Goal: Task Accomplishment & Management: Complete application form

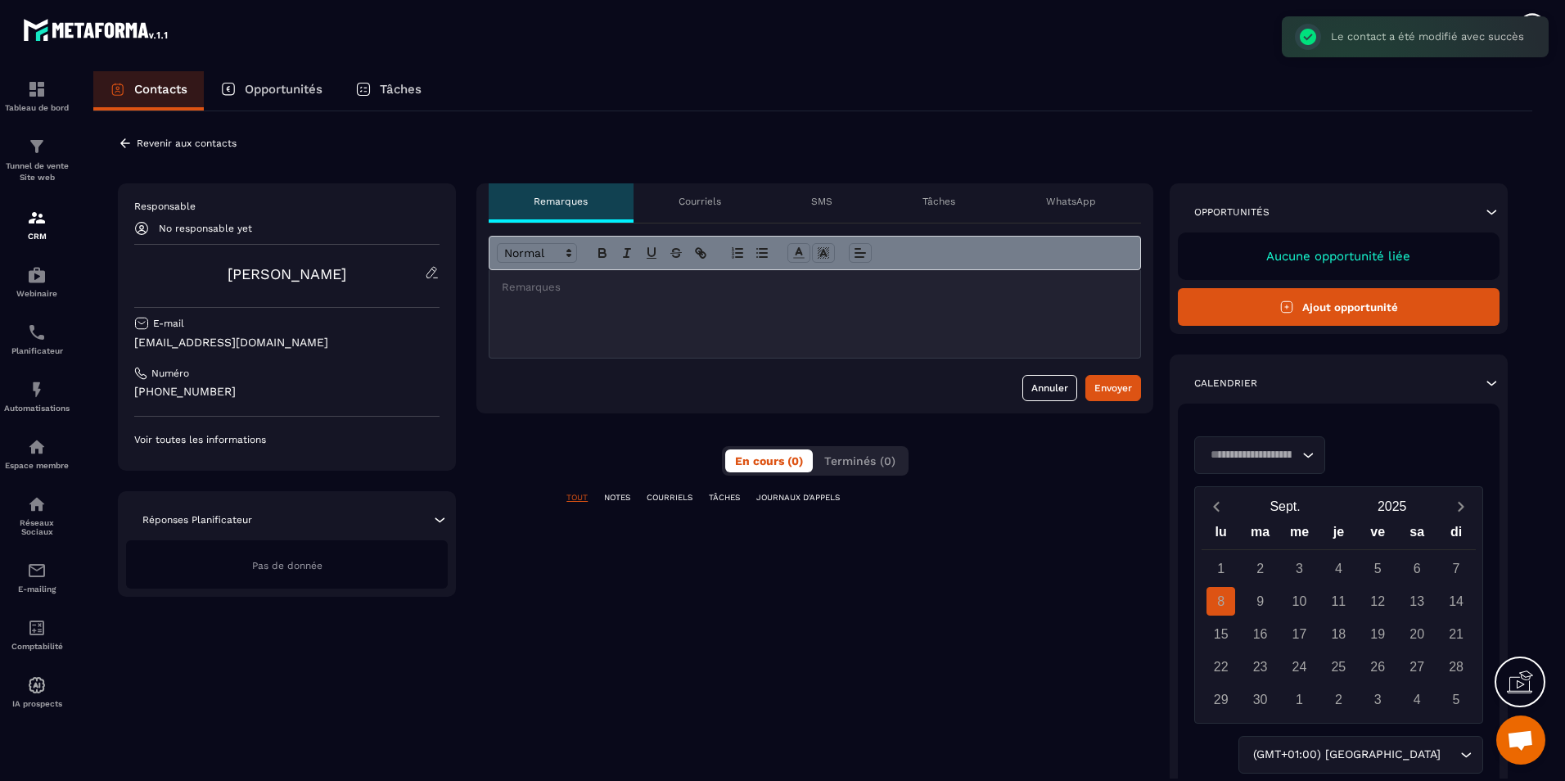
scroll to position [990, 0]
click at [300, 389] on p "[PHONE_NUMBER]" at bounding box center [286, 392] width 305 height 16
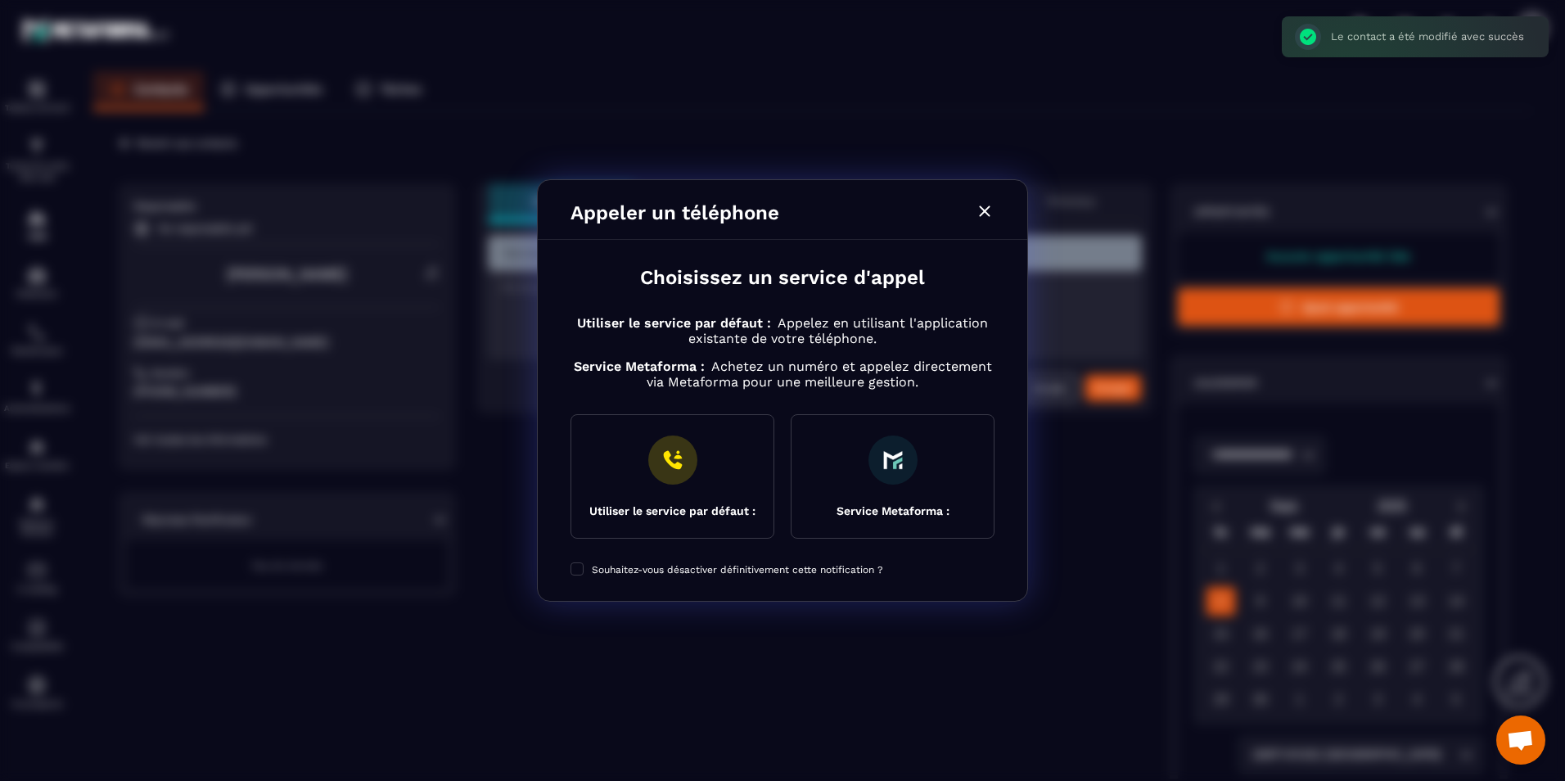
click at [250, 448] on div "Modal window" at bounding box center [782, 390] width 1565 height 781
click at [994, 206] on icon "Modal window" at bounding box center [985, 211] width 20 height 20
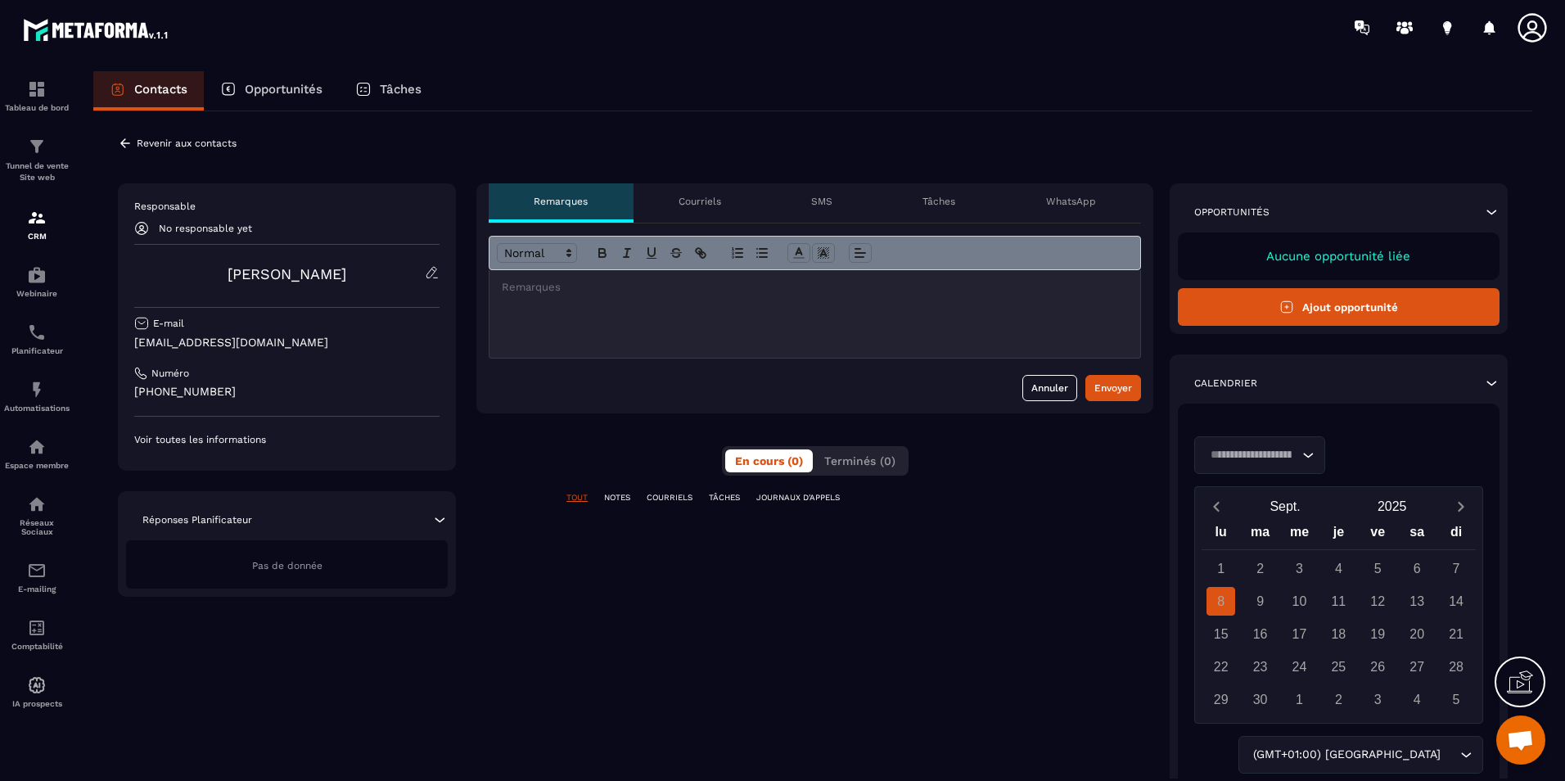
click at [203, 434] on p "Voir toutes les informations" at bounding box center [286, 439] width 305 height 13
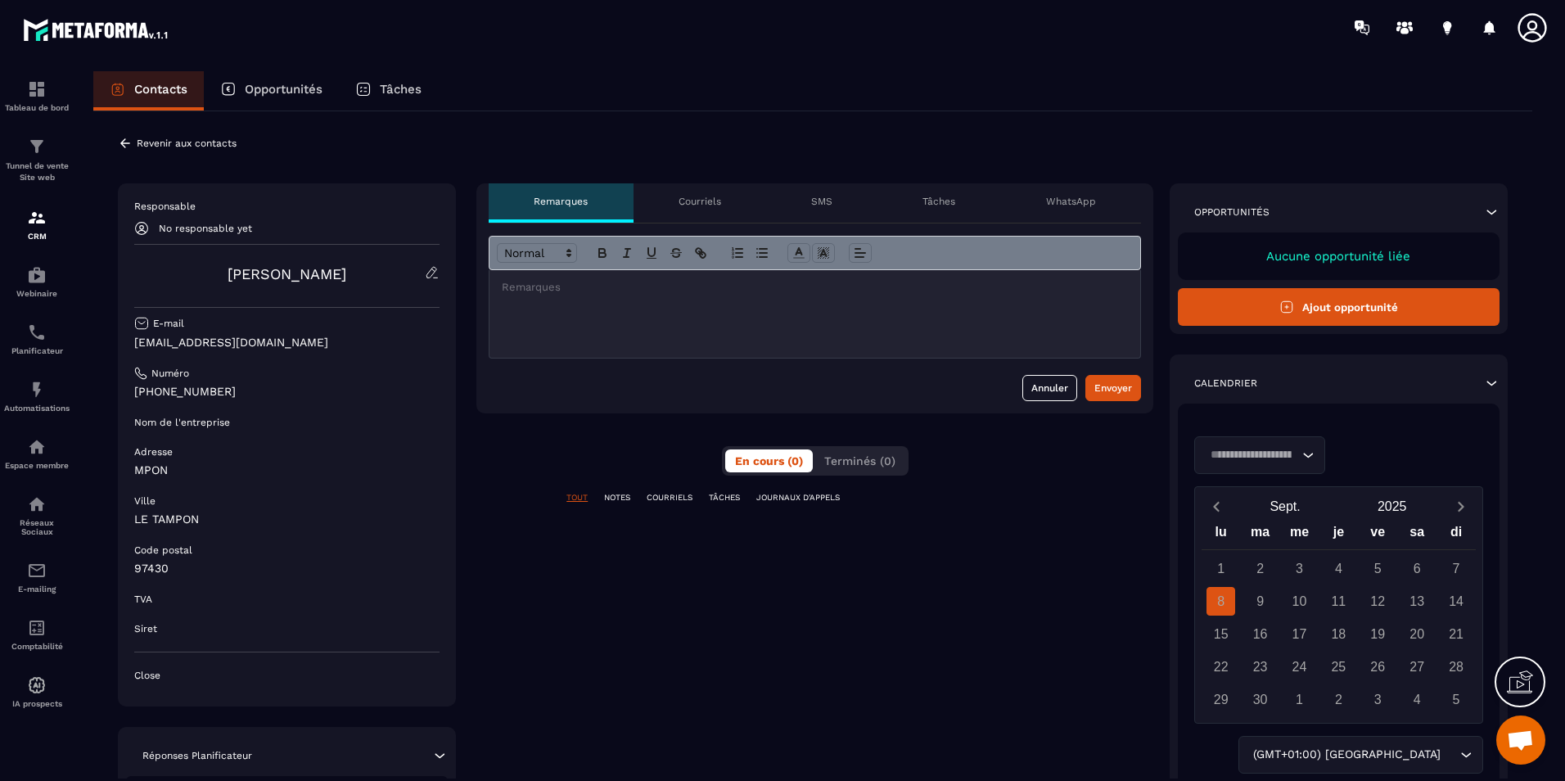
click at [1281, 312] on icon at bounding box center [1287, 307] width 15 height 15
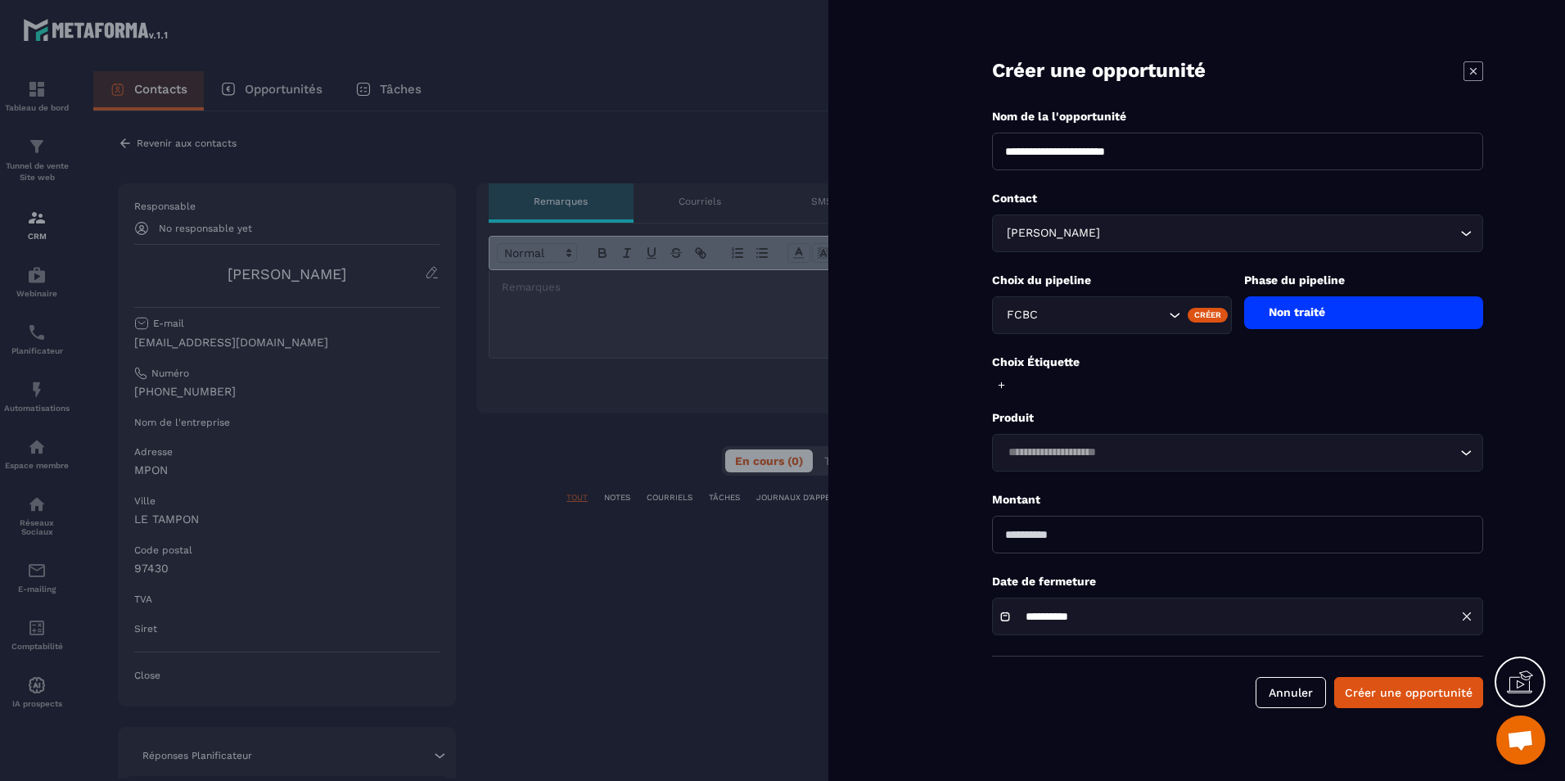
click at [630, 316] on div at bounding box center [782, 390] width 1565 height 781
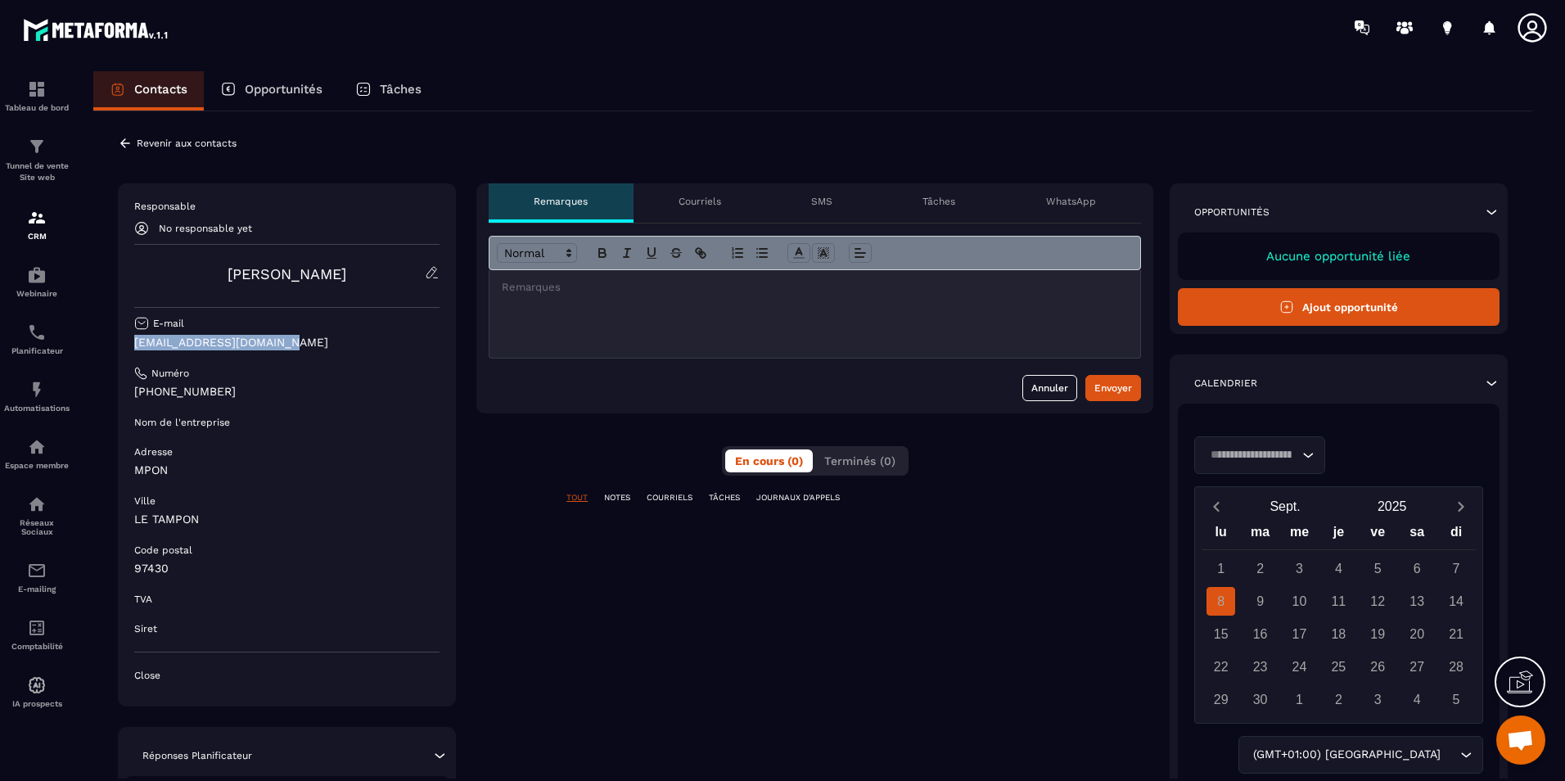
drag, startPoint x: 309, startPoint y: 330, endPoint x: 316, endPoint y: 342, distance: 14.3
click at [315, 342] on div "Responsable No responsable yet [PERSON_NAME] E-mail [EMAIL_ADDRESS][DOMAIN_NAME…" at bounding box center [286, 441] width 305 height 482
copy div "[EMAIL_ADDRESS][DOMAIN_NAME]"
click at [1337, 310] on button "Ajout opportunité" at bounding box center [1339, 307] width 322 height 38
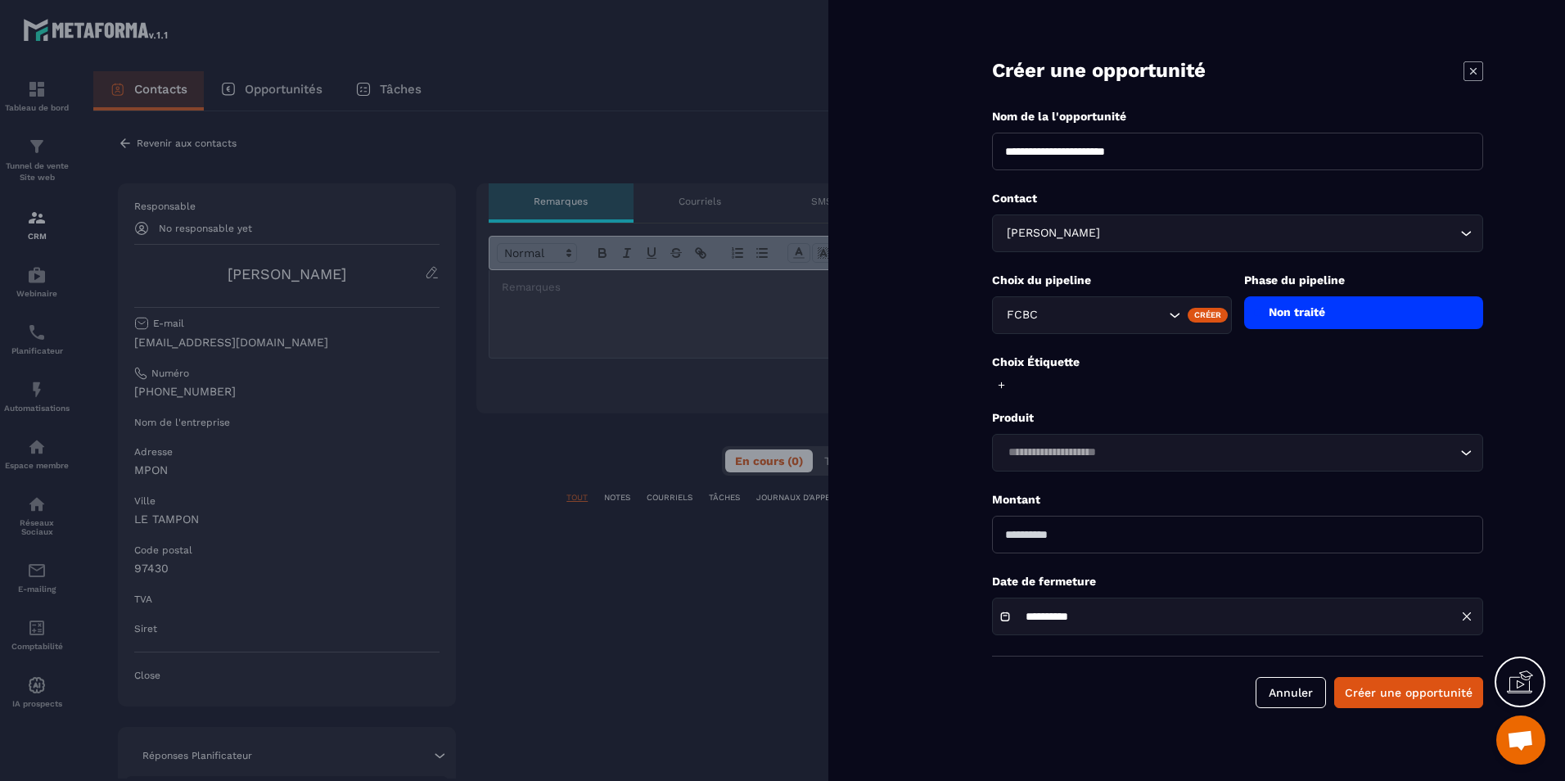
click at [1350, 322] on div "Non traité" at bounding box center [1364, 312] width 240 height 33
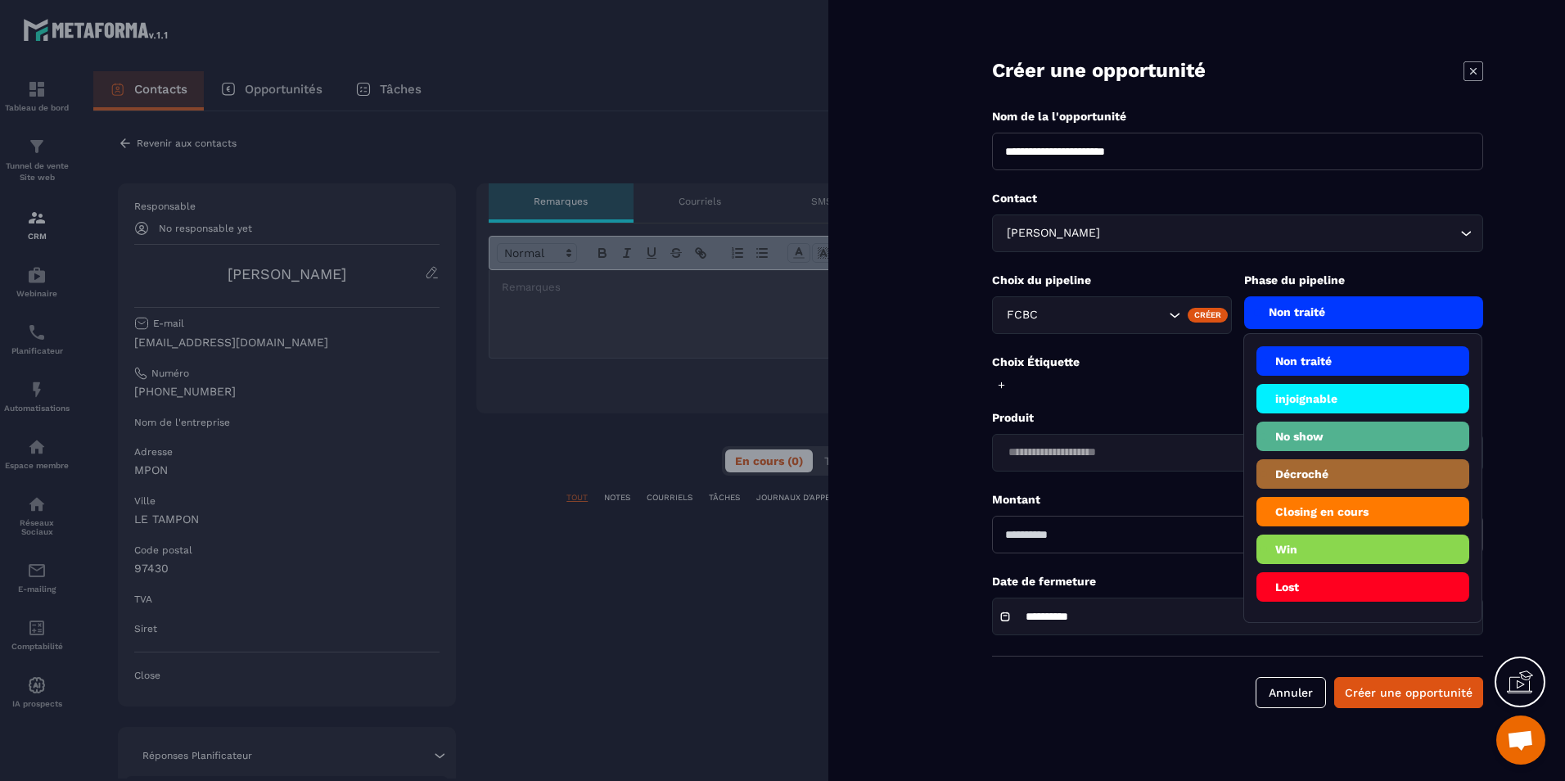
click at [1338, 479] on li "Décroché" at bounding box center [1364, 473] width 214 height 29
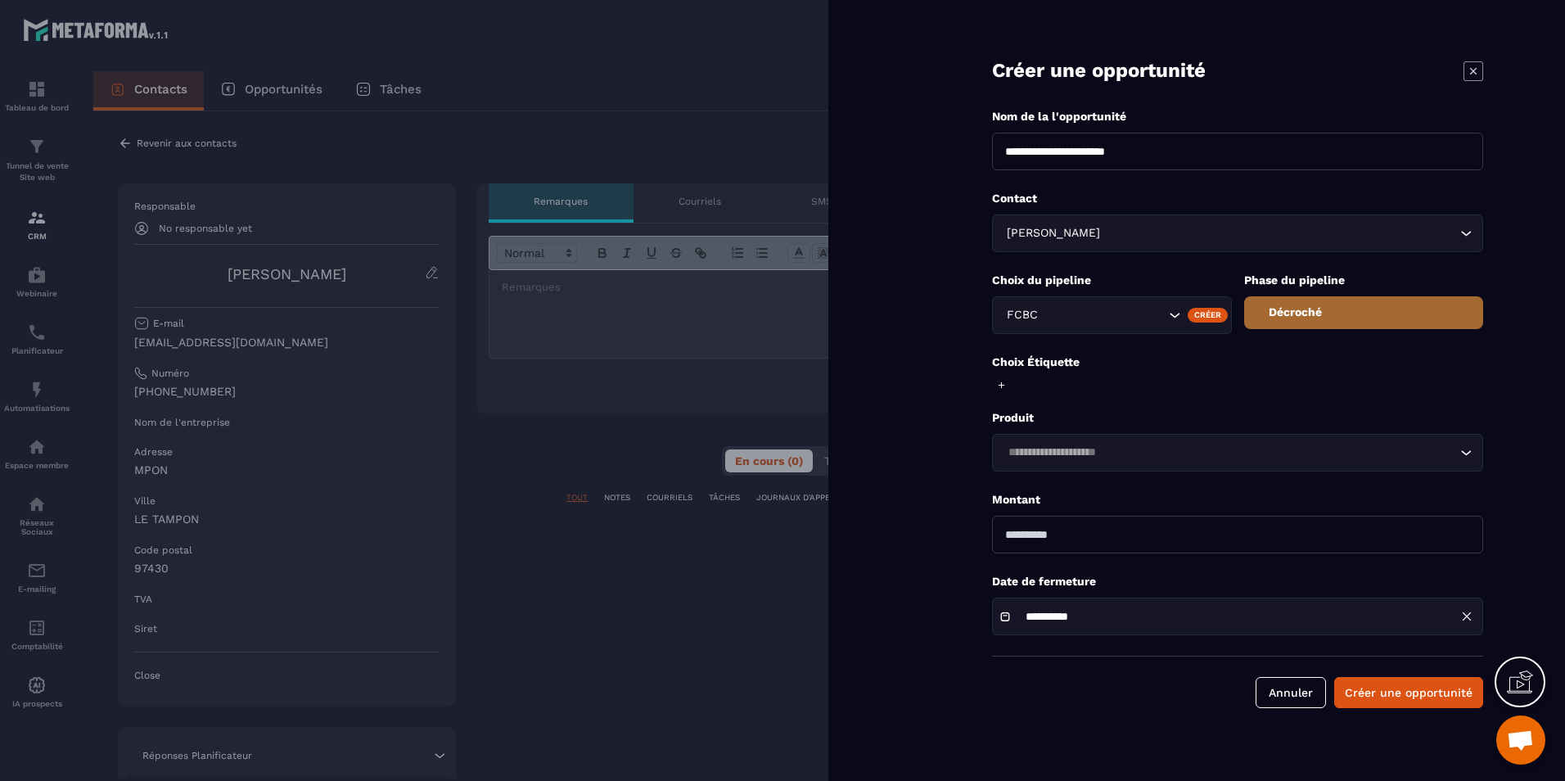
click at [1075, 521] on input "number" at bounding box center [1237, 535] width 491 height 38
type input "*"
click at [1393, 698] on button "Créer une opportunité" at bounding box center [1409, 692] width 149 height 31
